Goal: Task Accomplishment & Management: Use online tool/utility

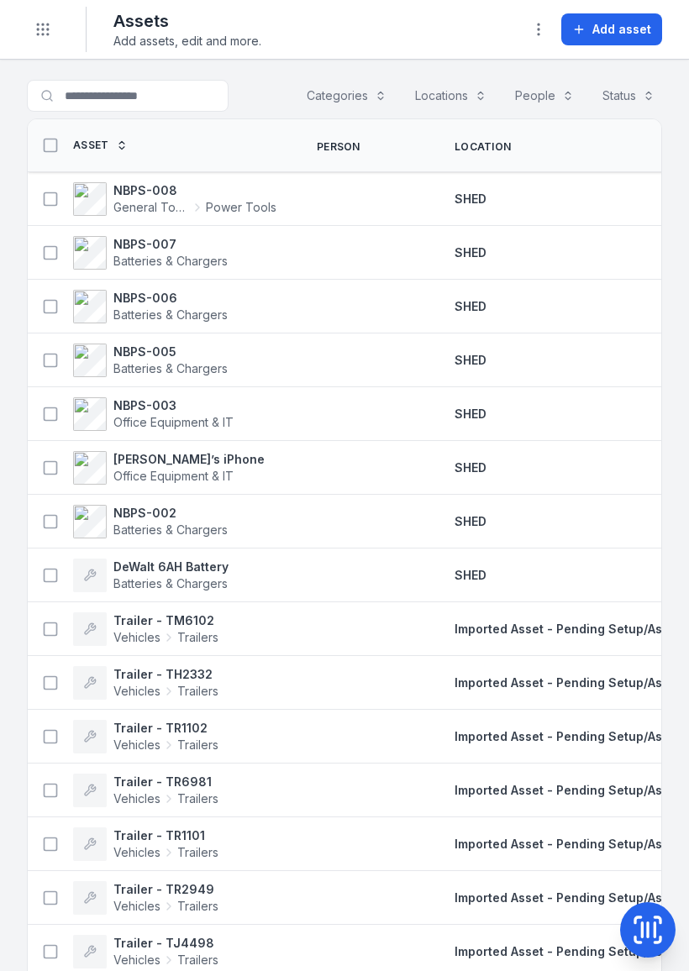
click at [511, 502] on td "SHED" at bounding box center [585, 522] width 302 height 54
click at [615, 28] on span "Add asset" at bounding box center [621, 29] width 59 height 17
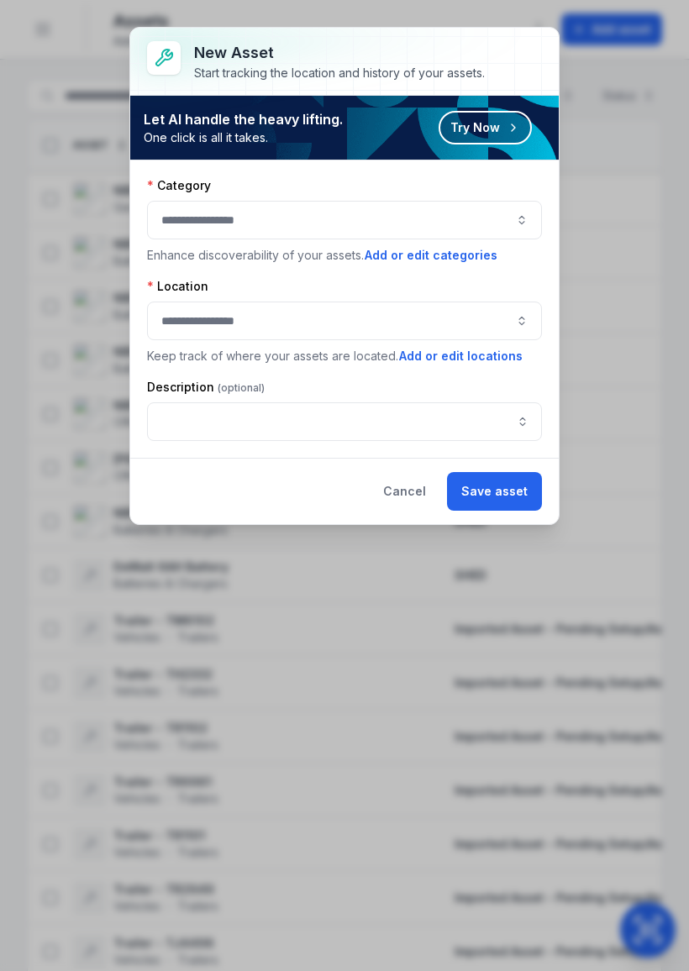
click at [505, 133] on button "Try Now" at bounding box center [484, 128] width 93 height 34
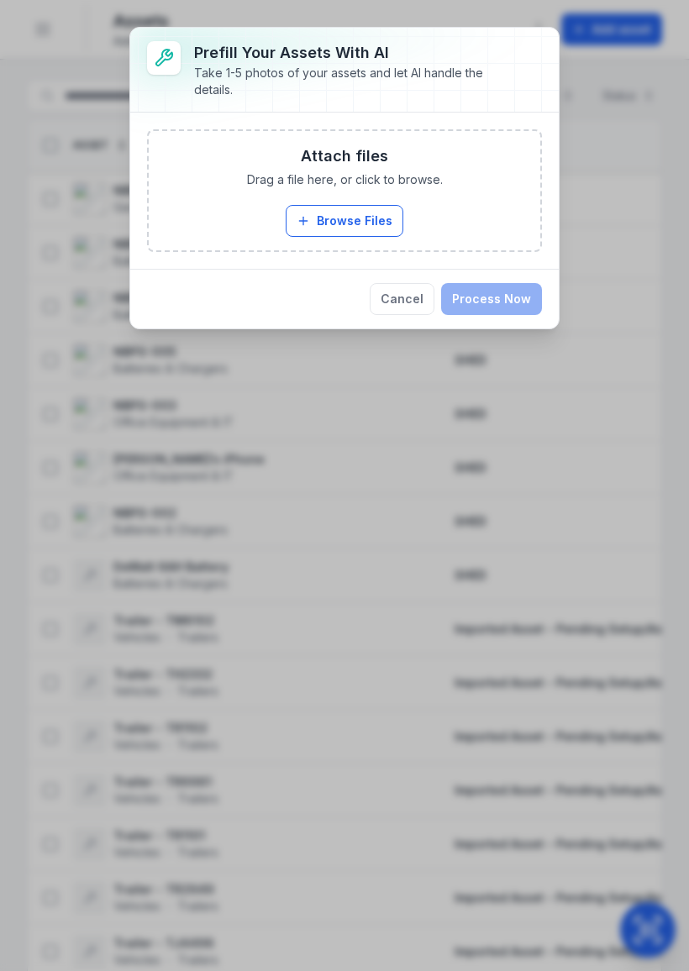
click at [360, 220] on button "Browse Files" at bounding box center [345, 221] width 118 height 32
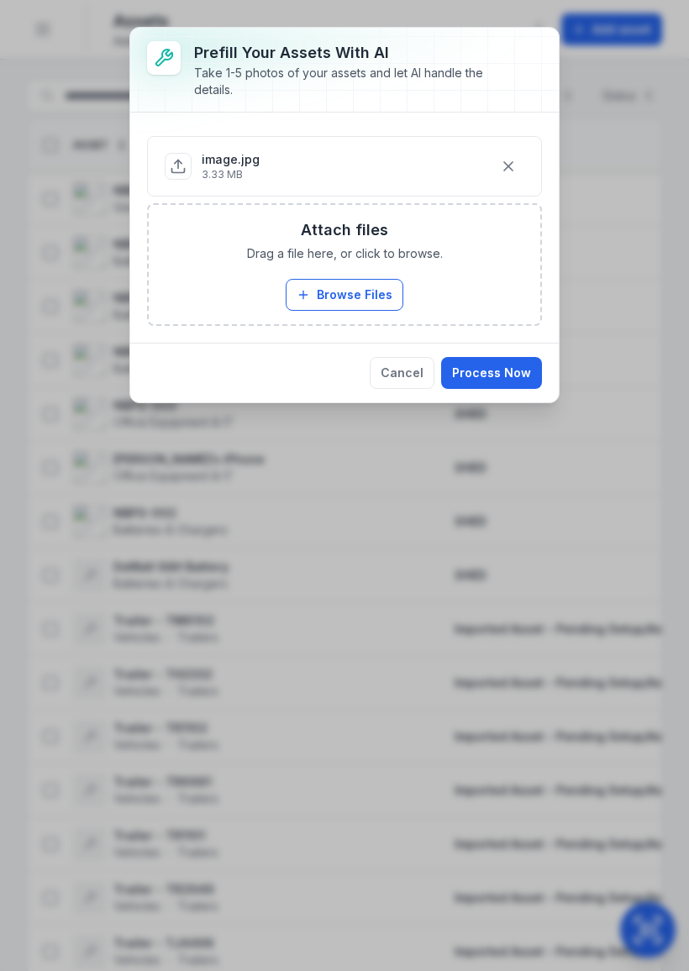
click at [365, 289] on button "Browse Files" at bounding box center [345, 295] width 118 height 32
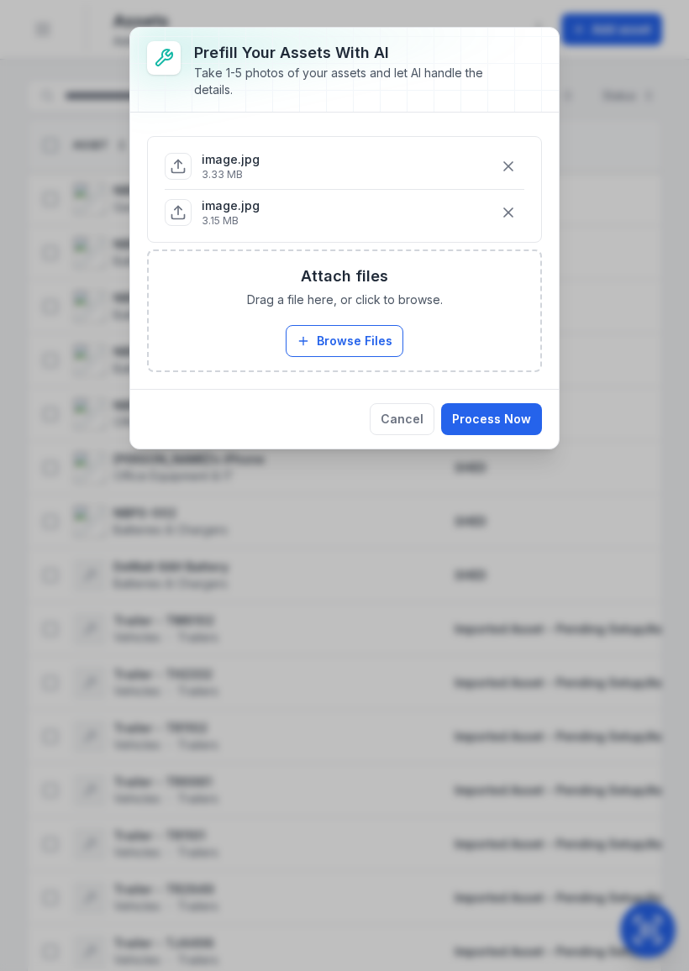
click at [372, 336] on button "Browse Files" at bounding box center [345, 341] width 118 height 32
click at [364, 338] on button "Browse Files" at bounding box center [345, 341] width 118 height 32
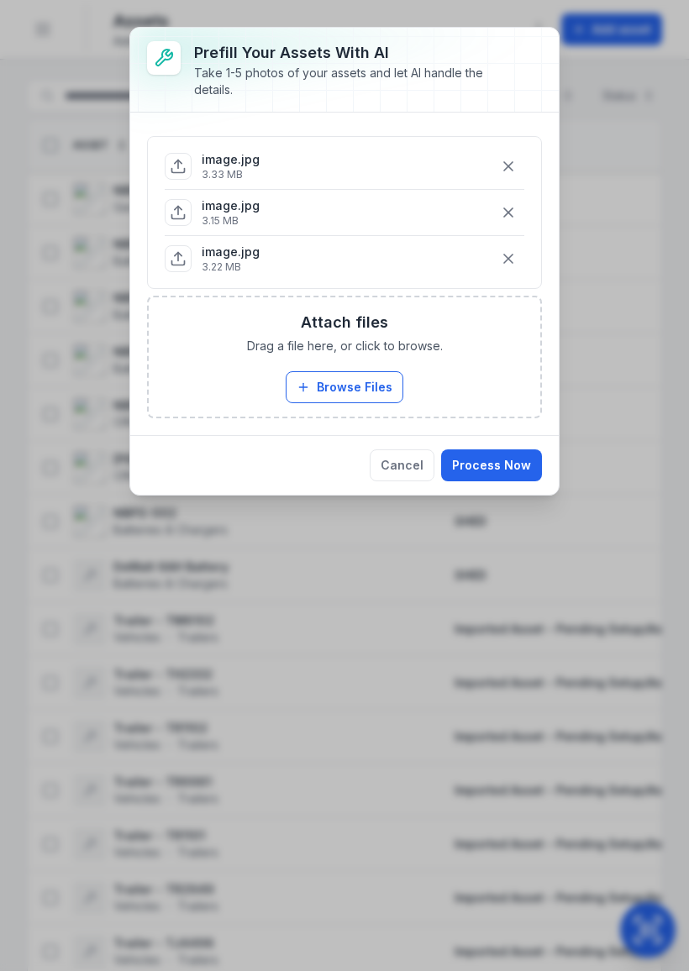
click at [502, 472] on button "Process Now" at bounding box center [491, 465] width 101 height 32
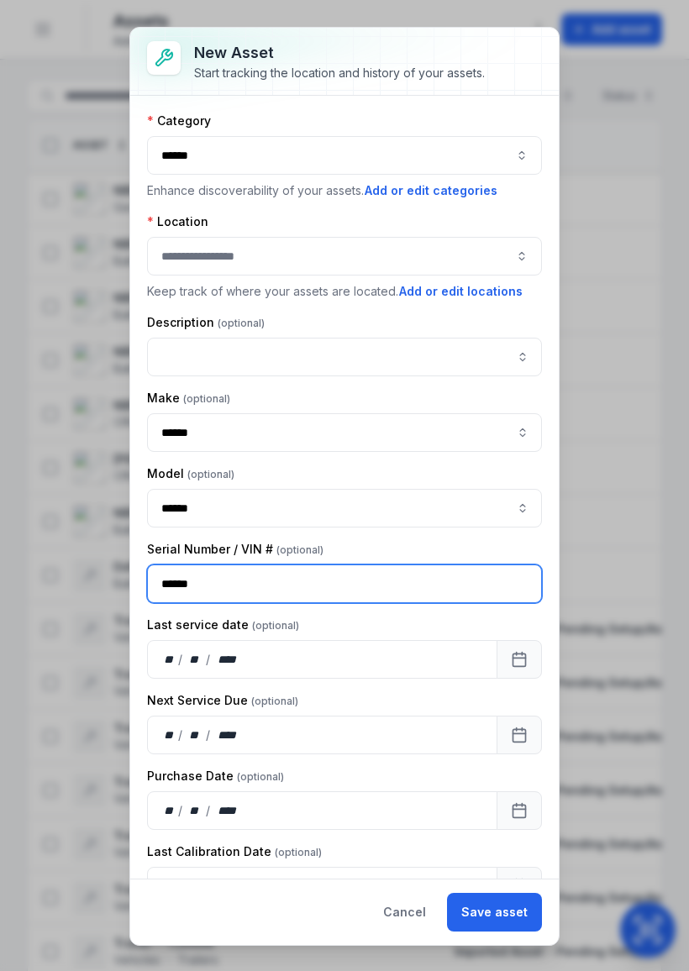
click at [291, 579] on input "******" at bounding box center [344, 583] width 395 height 39
click at [359, 265] on div at bounding box center [344, 256] width 395 height 39
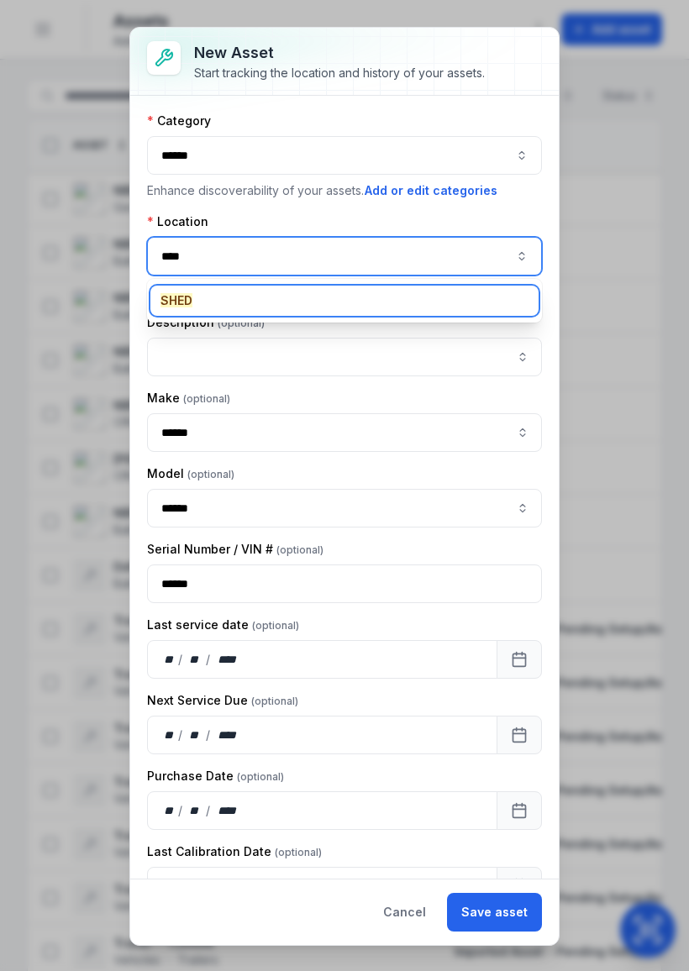
click at [202, 298] on div "SHED" at bounding box center [344, 301] width 388 height 30
type input "****"
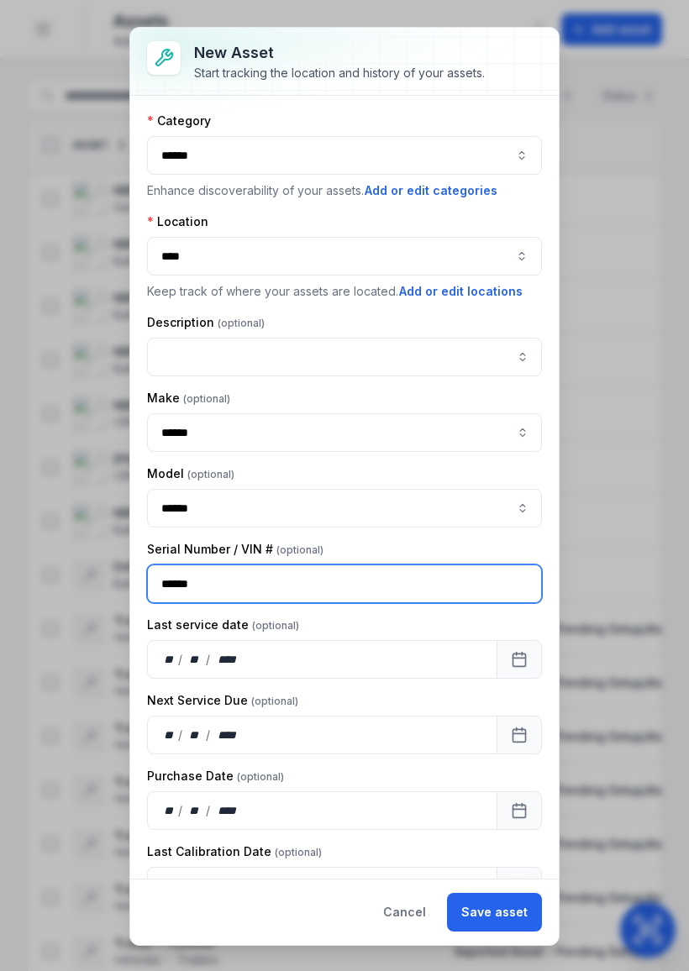
click at [251, 586] on input "******" at bounding box center [344, 583] width 395 height 39
type input "*"
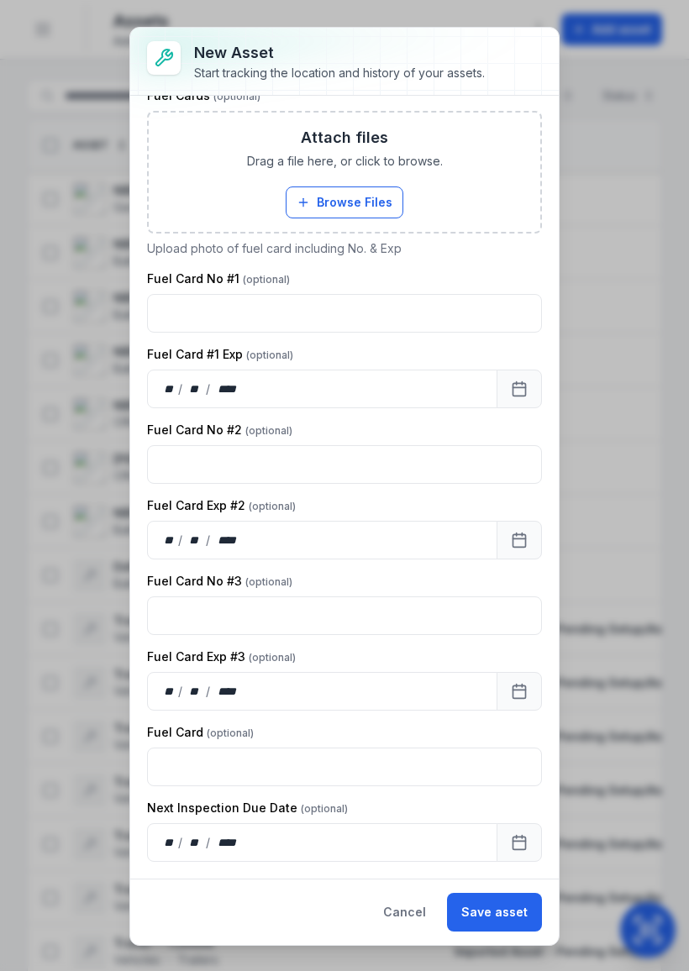
scroll to position [2385, 0]
type input "**********"
click at [532, 649] on div "Fuel Card Exp #3" at bounding box center [344, 656] width 395 height 17
click at [504, 914] on button "Save asset" at bounding box center [494, 912] width 95 height 39
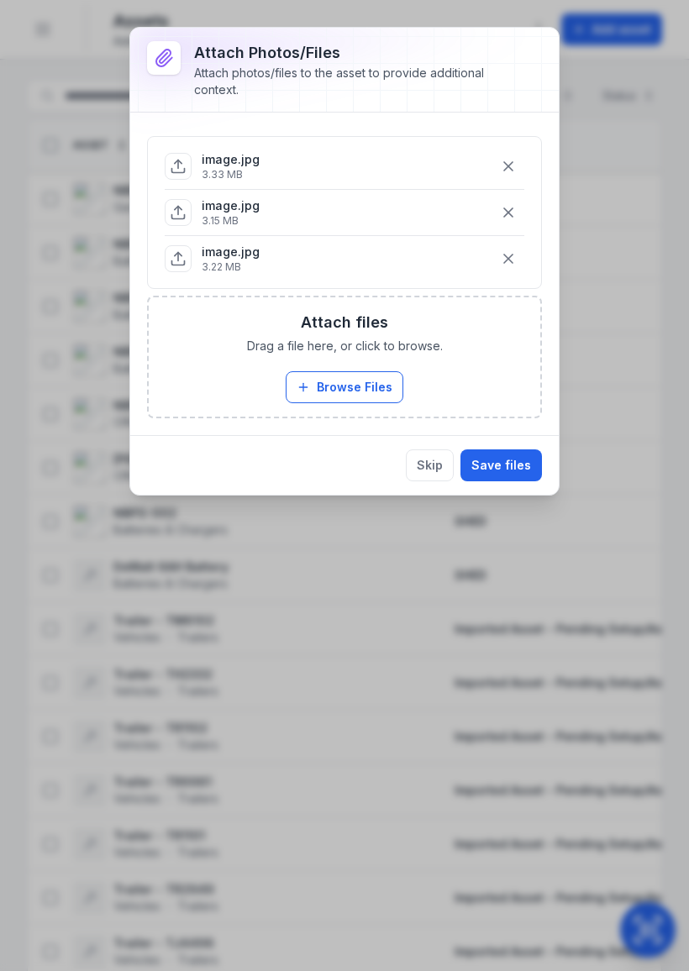
click at [498, 467] on button "Save files" at bounding box center [500, 465] width 81 height 32
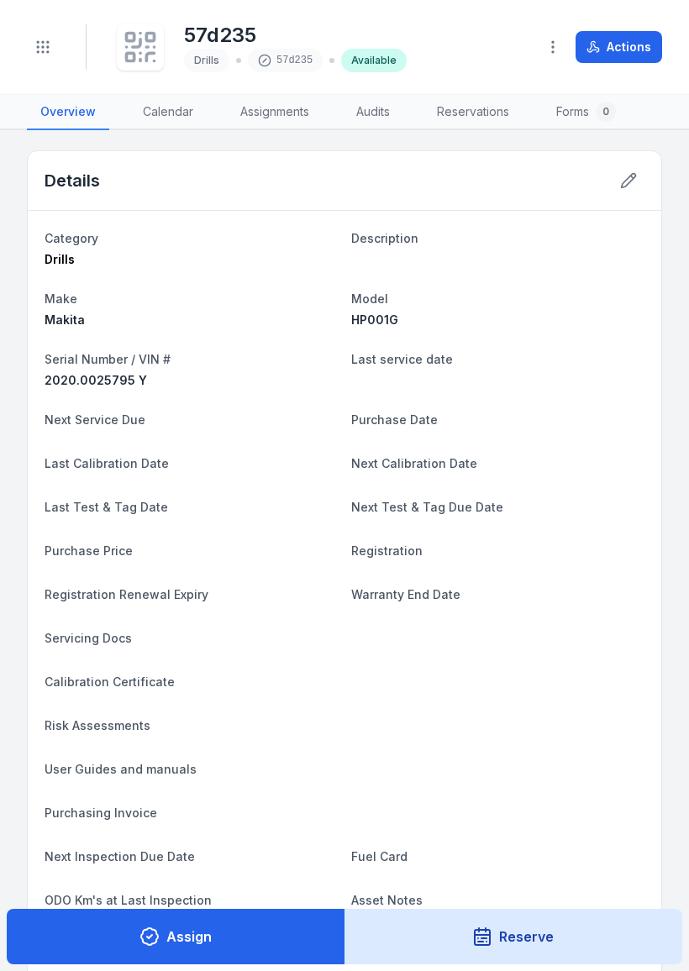
click at [140, 60] on icon at bounding box center [140, 61] width 0 height 2
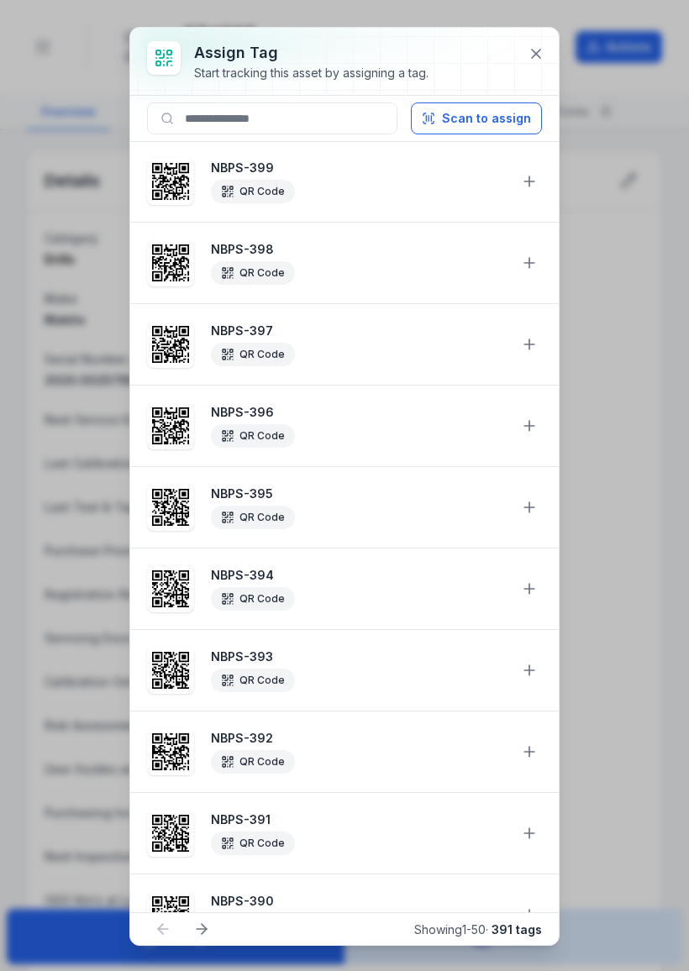
click at [506, 121] on button "Scan to assign" at bounding box center [476, 118] width 131 height 32
